Goal: Task Accomplishment & Management: Manage account settings

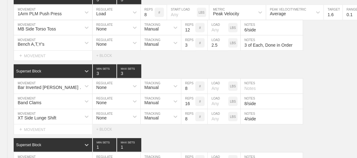
scroll to position [5488, 0]
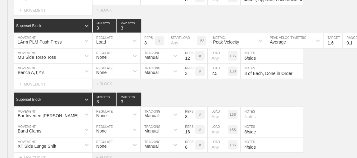
drag, startPoint x: 158, startPoint y: 65, endPoint x: 144, endPoint y: 63, distance: 14.4
click at [144, 79] on div "Select... MOVEMENT + MOVEMENT + BLOCK" at bounding box center [178, 84] width 357 height 10
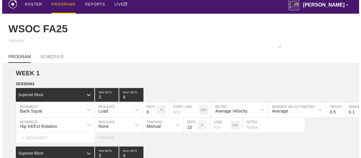
scroll to position [0, 0]
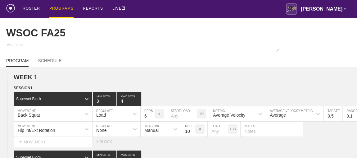
click at [62, 8] on div "PROGRAMS" at bounding box center [61, 9] width 24 height 18
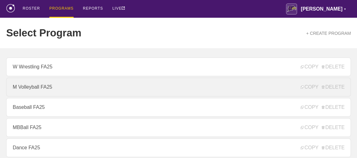
click at [56, 90] on link "M Volleyball FA25" at bounding box center [178, 87] width 345 height 19
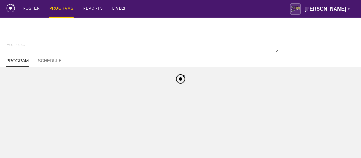
type textarea "x"
type input "M Volleyball FA25"
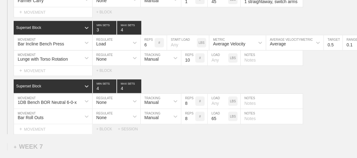
scroll to position [3895, 0]
